Goal: Find specific page/section: Find specific page/section

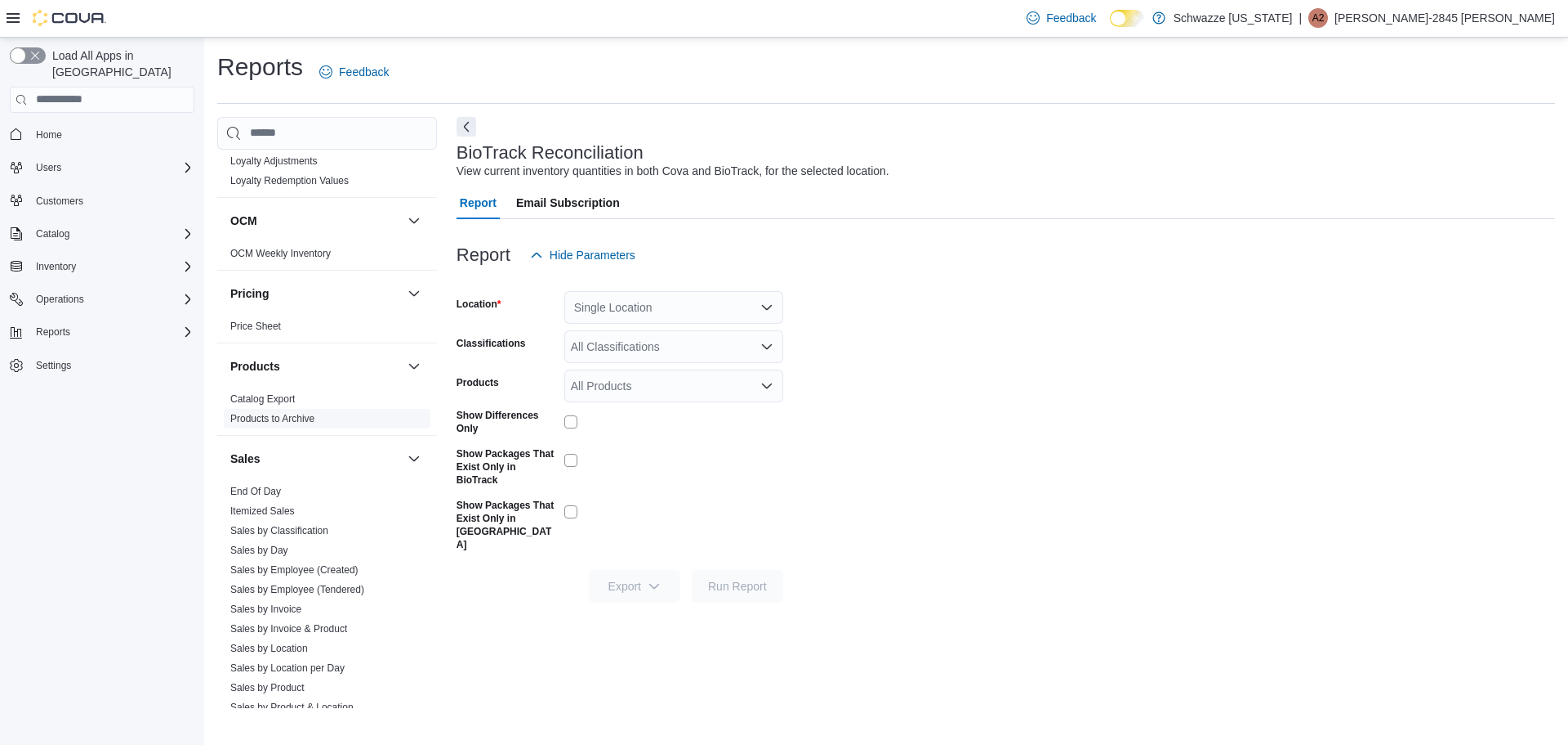
scroll to position [858, 0]
click at [284, 493] on span "End Of Day" at bounding box center [327, 486] width 207 height 20
click at [260, 490] on link "End Of Day" at bounding box center [255, 486] width 51 height 11
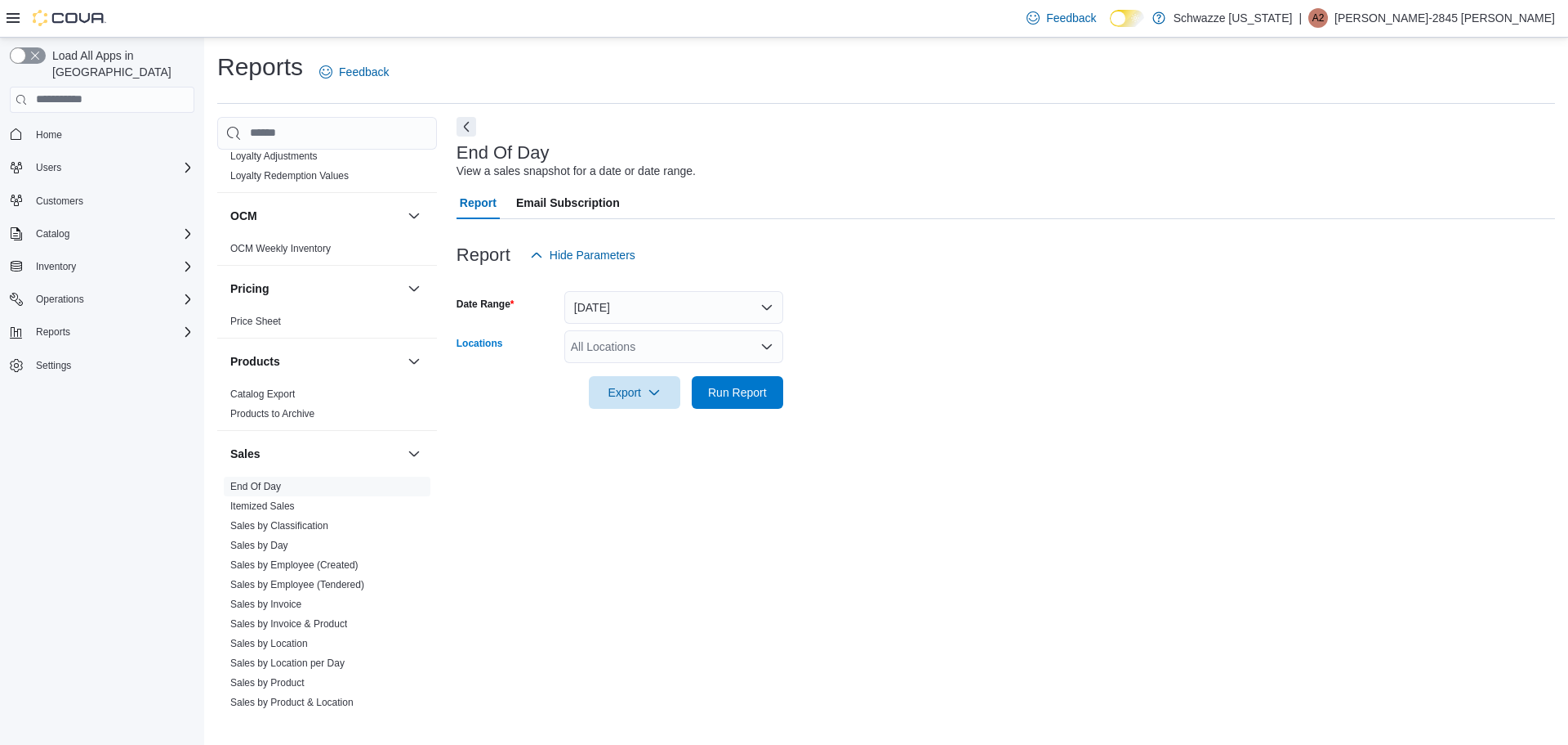
click at [705, 347] on div "All Locations" at bounding box center [674, 346] width 219 height 33
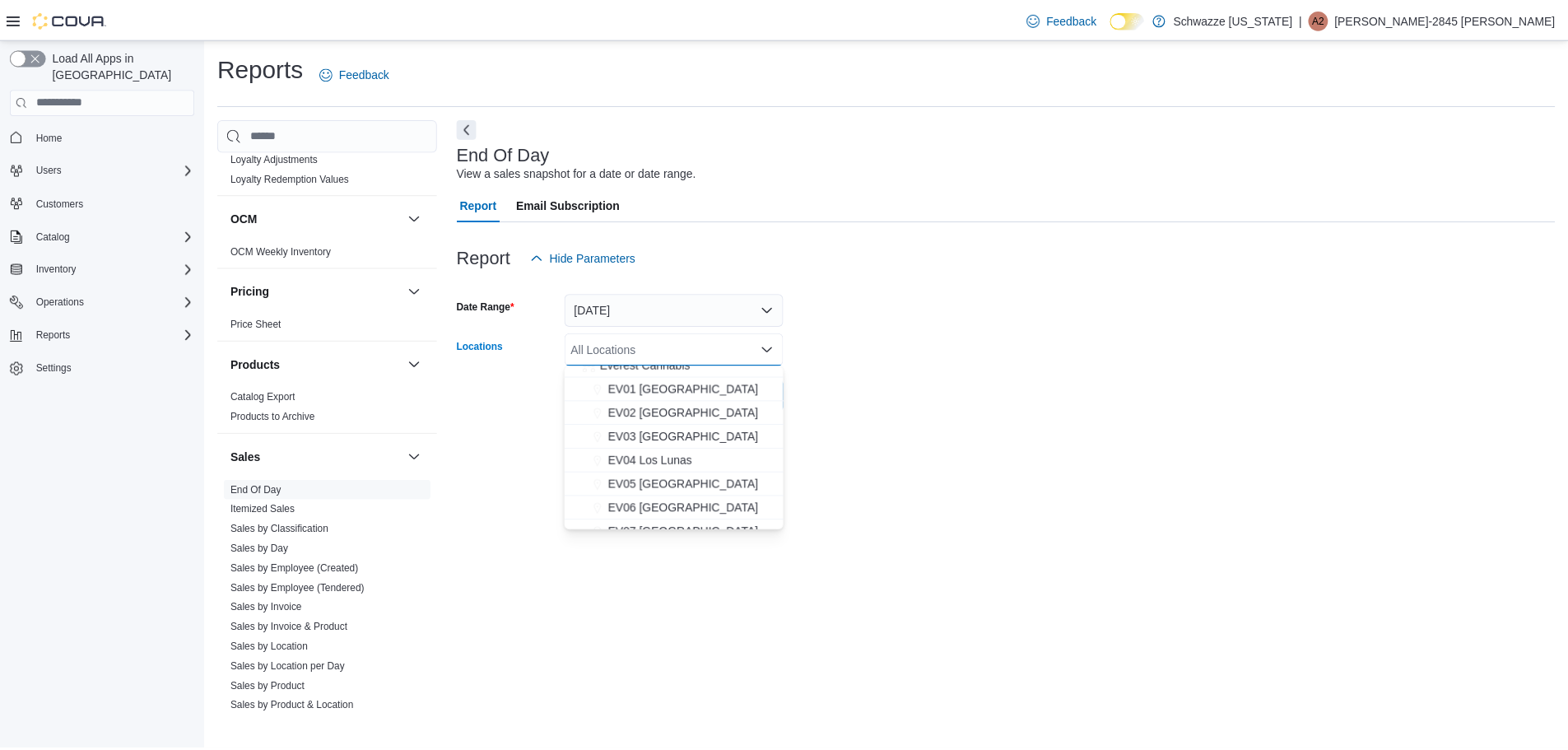
scroll to position [41, 0]
click at [682, 498] on span "EV06 Las Cruces East" at bounding box center [689, 503] width 152 height 17
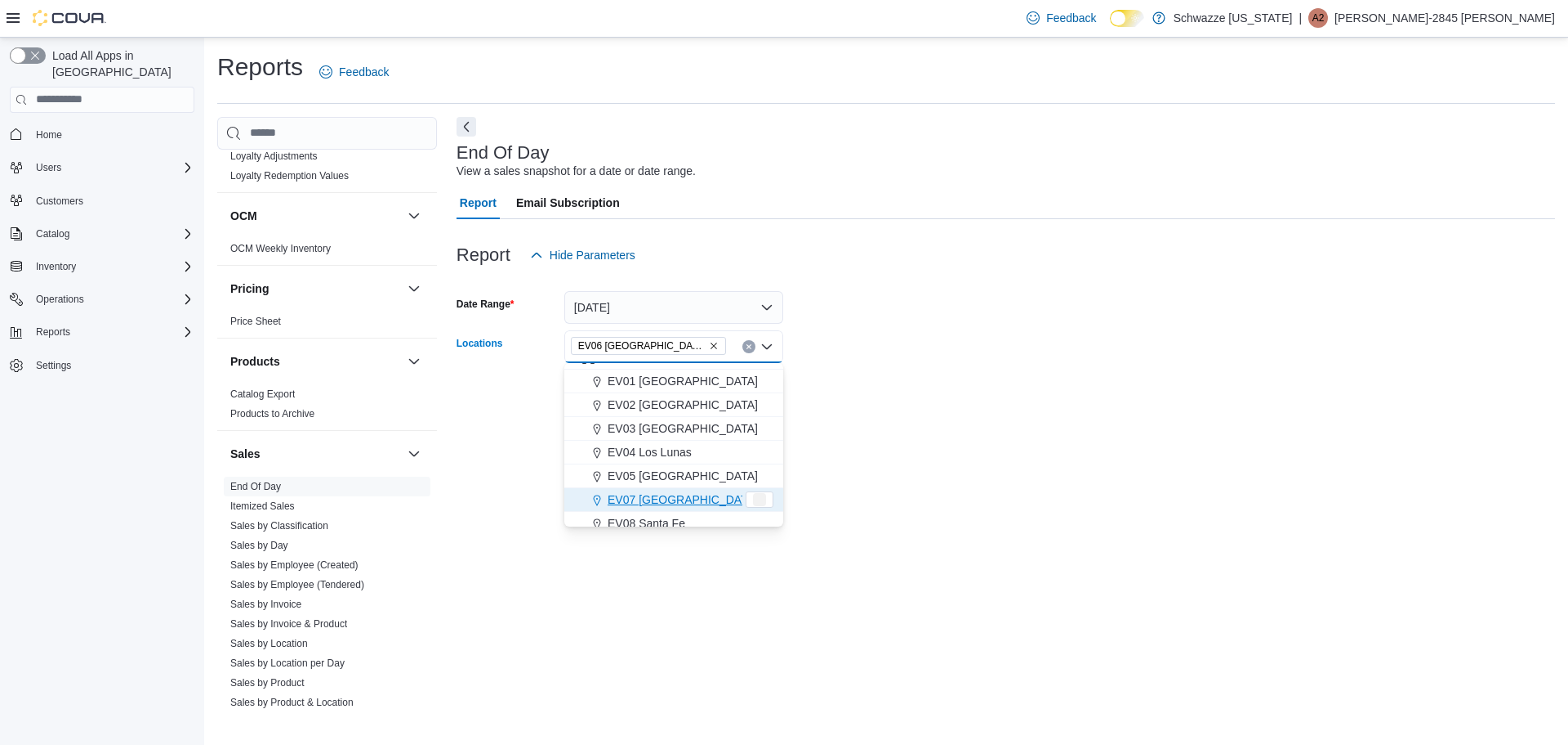
click at [793, 437] on div "End Of Day View a sales snapshot for a date or date range. Report Email Subscri…" at bounding box center [1006, 412] width 1099 height 591
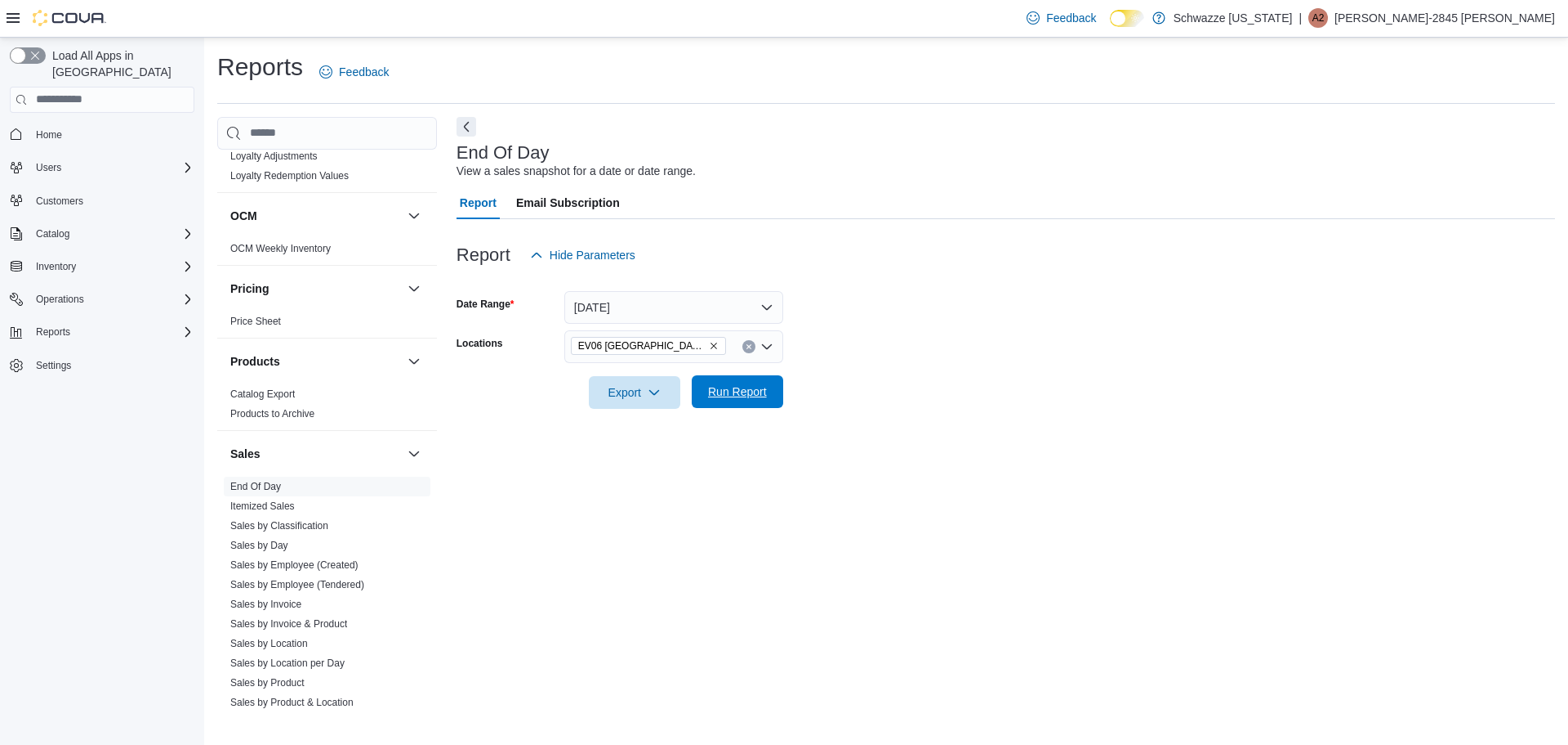
click at [775, 383] on button "Run Report" at bounding box center [737, 391] width 92 height 33
